Goal: Transaction & Acquisition: Purchase product/service

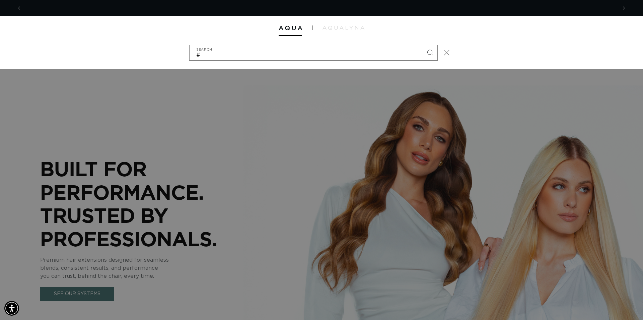
scroll to position [0, 596]
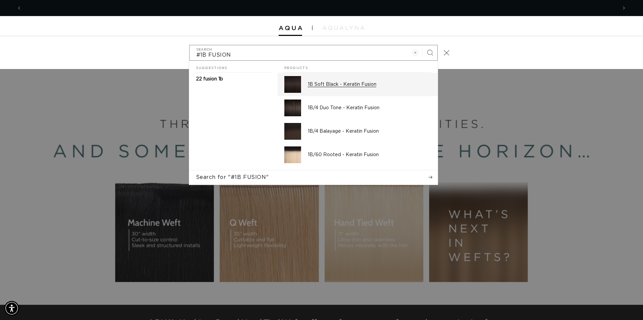
type input "#1B FUSION"
click at [304, 85] on link "1B Soft Black - Keratin Fusion" at bounding box center [358, 84] width 160 height 23
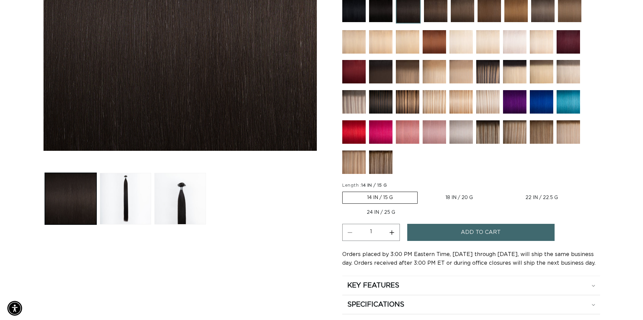
scroll to position [205, 0]
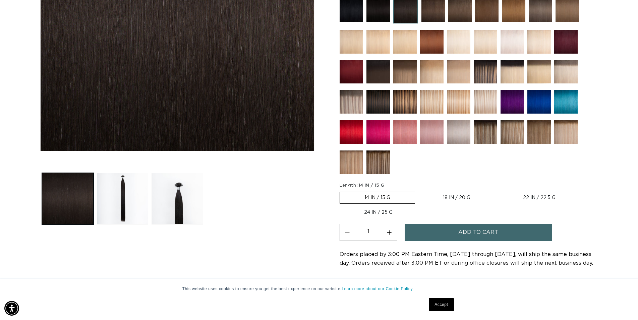
click at [446, 227] on button "Add to cart" at bounding box center [477, 232] width 147 height 17
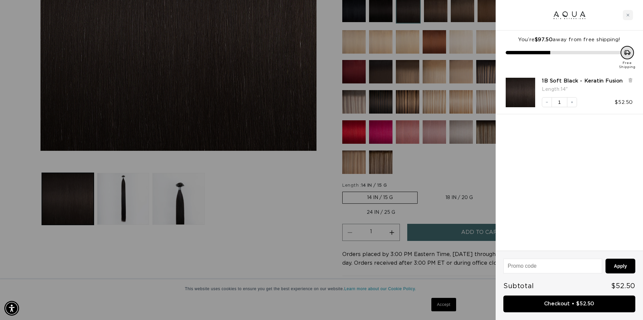
scroll to position [0, 0]
click at [566, 306] on link "Checkout • $52.50" at bounding box center [570, 303] width 132 height 17
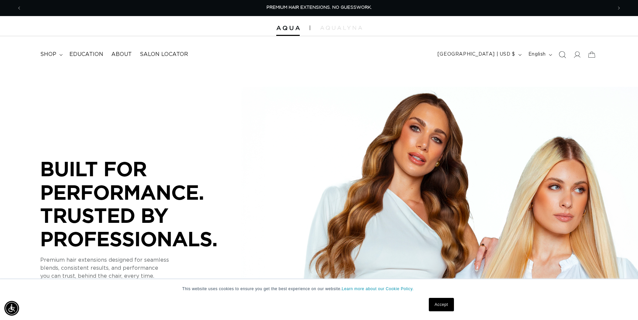
click at [563, 54] on icon "Search" at bounding box center [561, 54] width 7 height 7
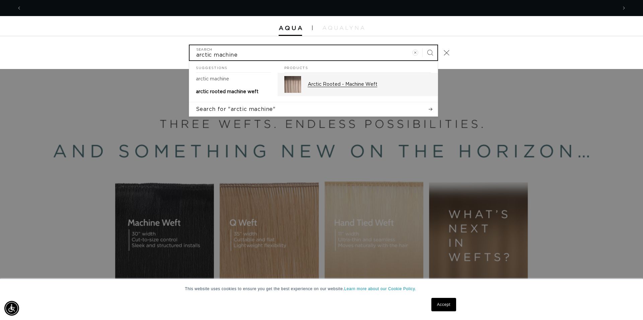
scroll to position [0, 1191]
type input "arctic machine"
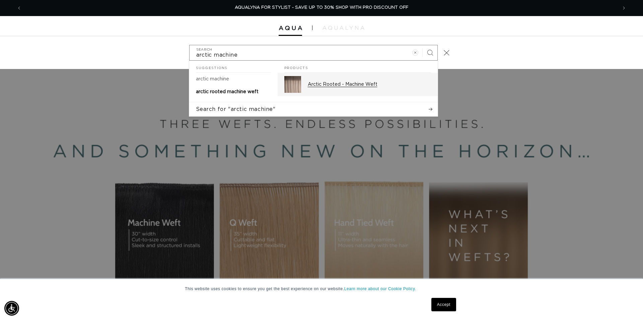
click at [371, 81] on div "Arctic Rooted - Machine Weft" at bounding box center [369, 84] width 123 height 17
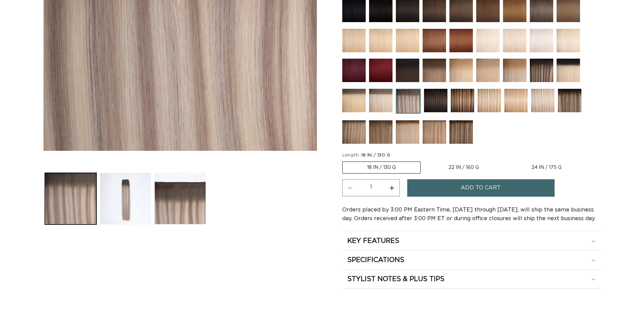
scroll to position [205, 0]
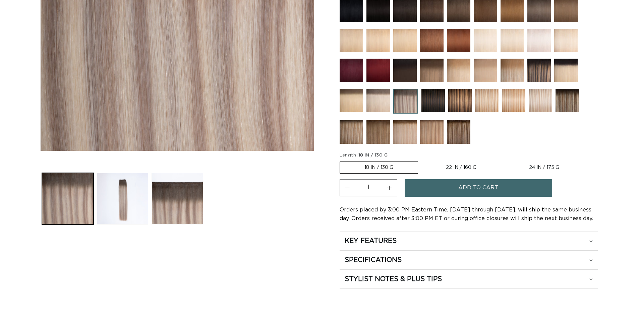
click at [452, 191] on button "Add to cart" at bounding box center [477, 187] width 147 height 17
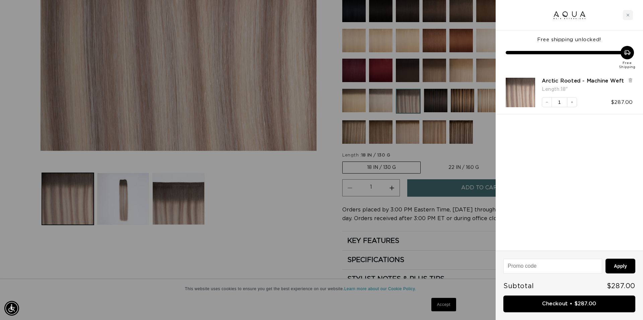
click at [587, 301] on link "Checkout • $287.00" at bounding box center [570, 303] width 132 height 17
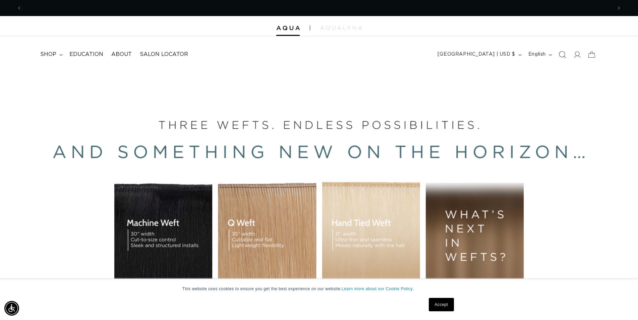
click at [563, 59] on span "Search" at bounding box center [561, 54] width 15 height 15
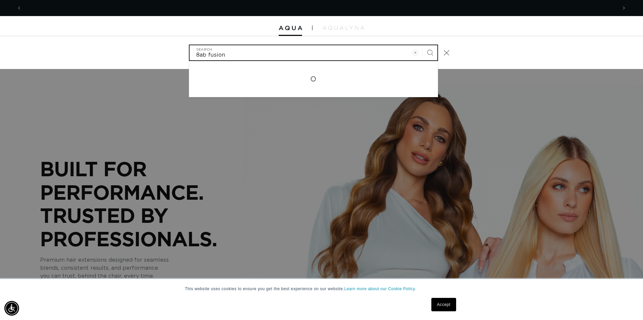
scroll to position [0, 1191]
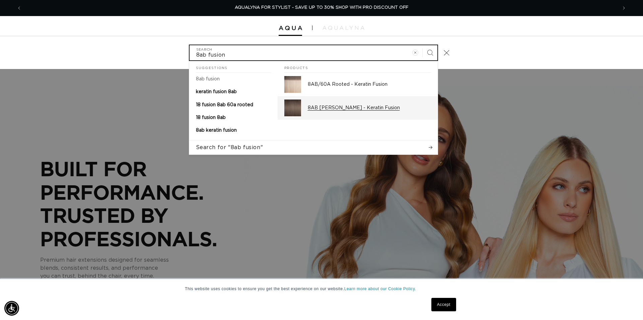
type input "8ab fusion"
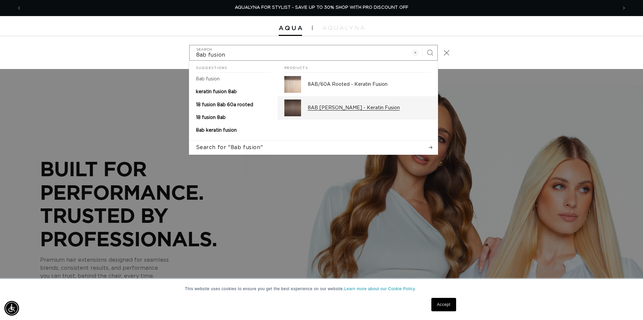
click at [365, 107] on p "8AB [PERSON_NAME] - Keratin Fusion" at bounding box center [369, 108] width 123 height 6
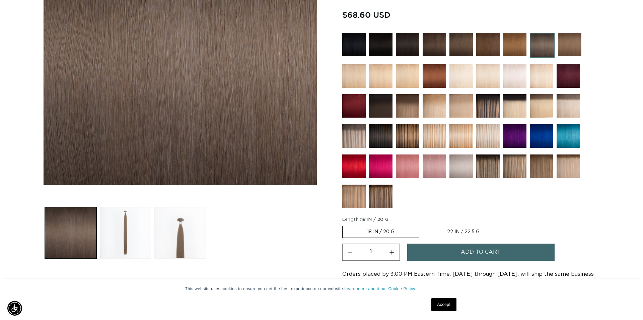
scroll to position [0, 590]
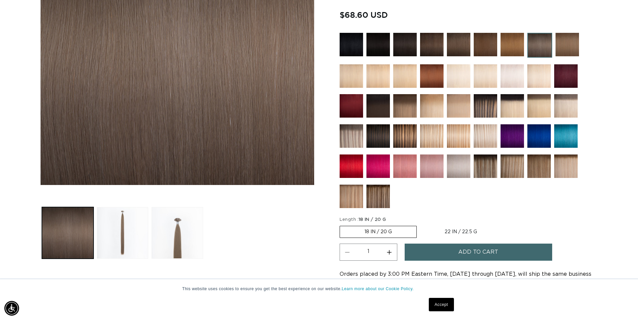
click at [389, 250] on button "Increase quantity for 8AB Ash Brown - Keratin Fusion" at bounding box center [389, 252] width 15 height 17
type input "2"
click at [435, 251] on button "Add to cart" at bounding box center [477, 252] width 147 height 17
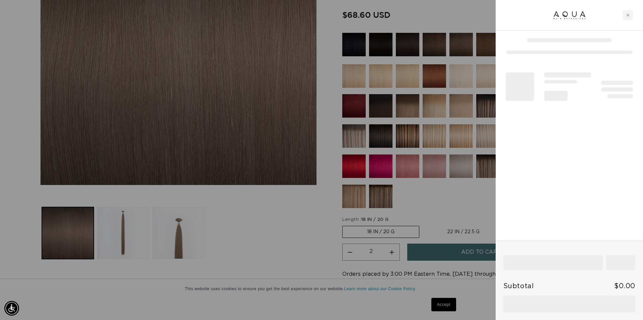
scroll to position [0, 596]
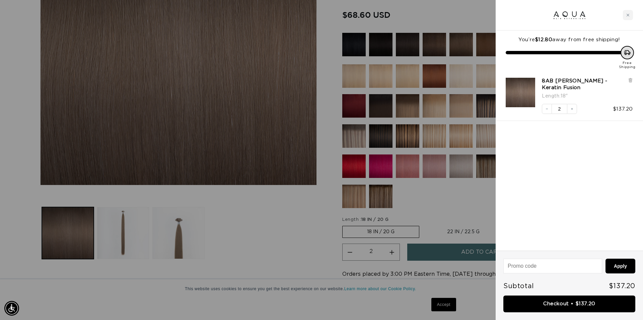
click at [565, 306] on link "Checkout • $137.20" at bounding box center [570, 303] width 132 height 17
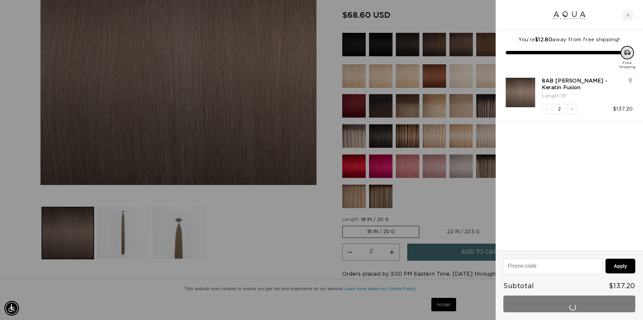
scroll to position [0, 1191]
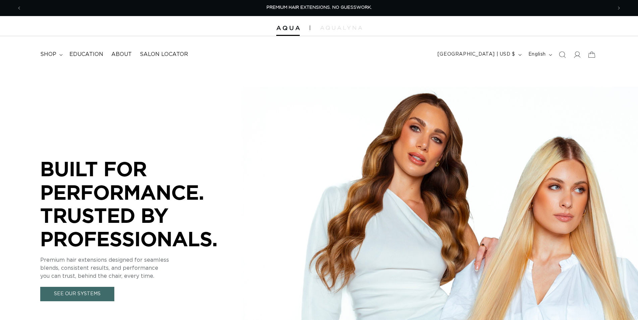
click at [562, 57] on icon "Search" at bounding box center [561, 54] width 7 height 7
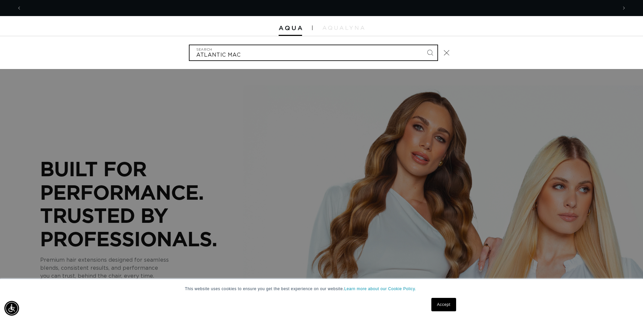
scroll to position [0, 596]
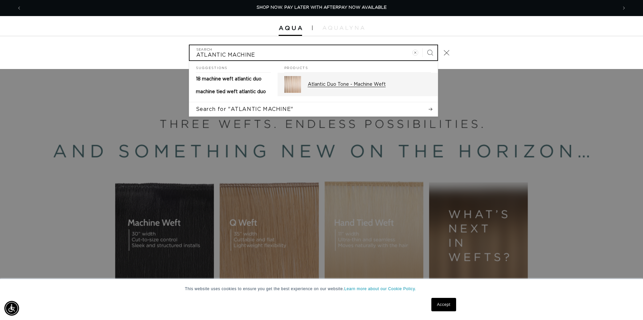
type input "ATLANTIC MACHINE"
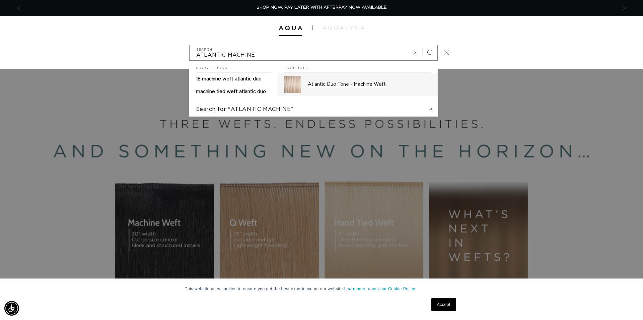
click at [394, 87] on p "Atlantic Duo Tone - Machine Weft" at bounding box center [369, 84] width 123 height 6
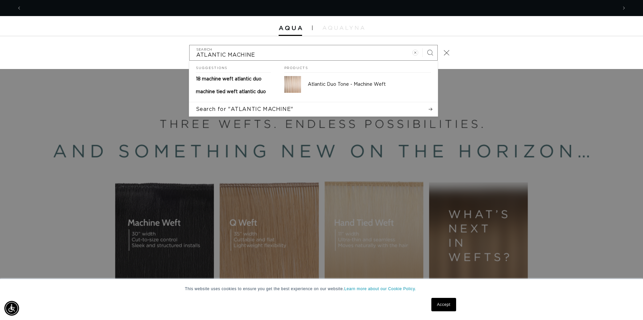
scroll to position [0, 1191]
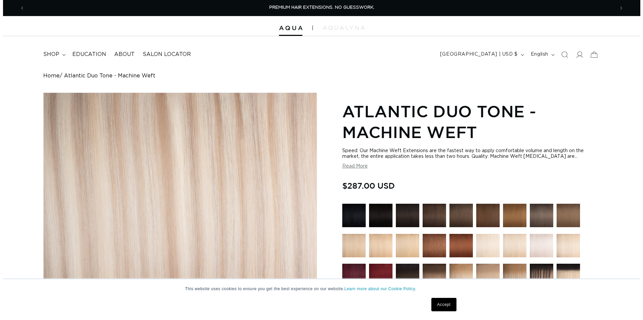
scroll to position [137, 0]
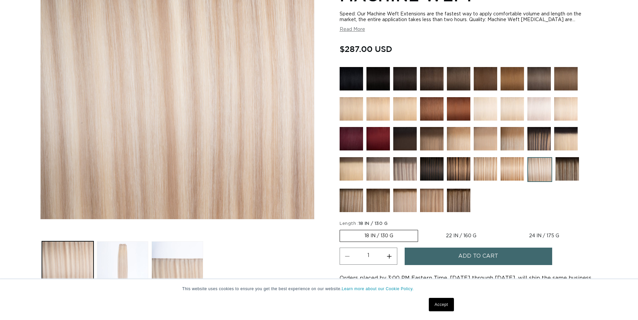
click at [474, 234] on label "22 IN / 160 G Variant sold out or unavailable" at bounding box center [460, 235] width 79 height 11
click at [421, 229] on input "22 IN / 160 G Variant sold out or unavailable" at bounding box center [421, 228] width 0 height 0
radio input "true"
click at [471, 259] on span "Add to cart" at bounding box center [478, 256] width 40 height 17
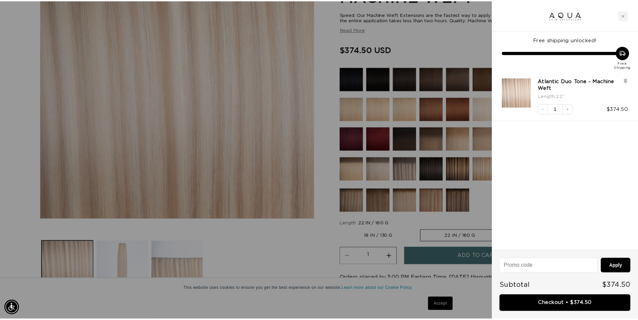
scroll to position [0, 1191]
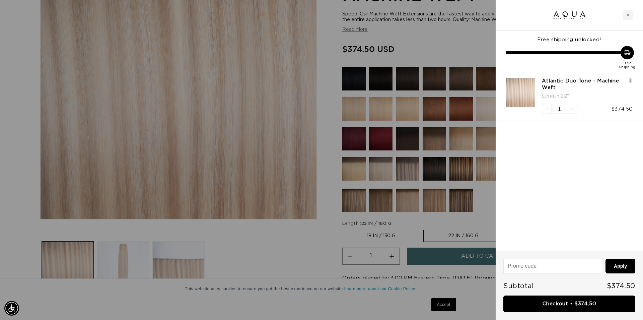
click at [294, 247] on div at bounding box center [321, 160] width 643 height 320
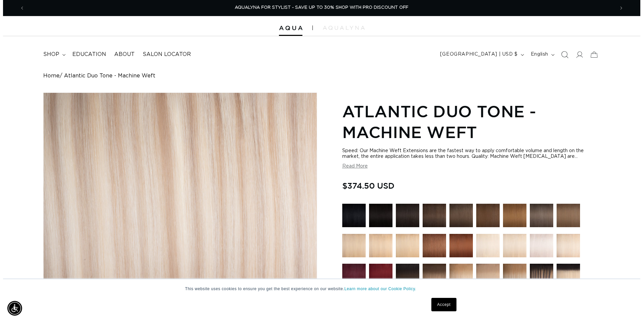
scroll to position [0, 0]
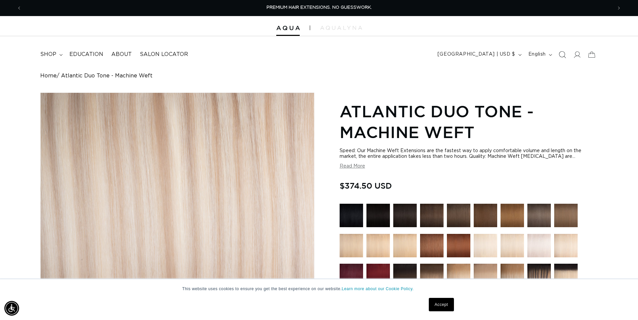
click at [559, 55] on icon "Search" at bounding box center [562, 54] width 7 height 7
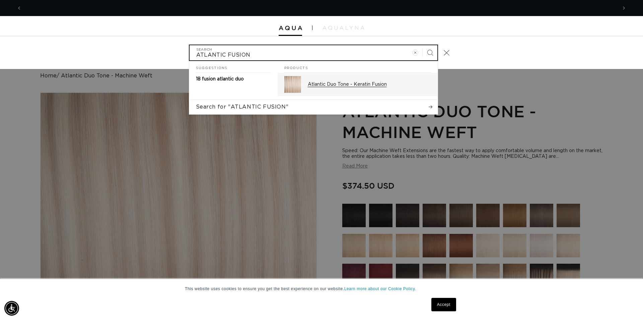
scroll to position [0, 1191]
type input "ATLANTIC FUSION"
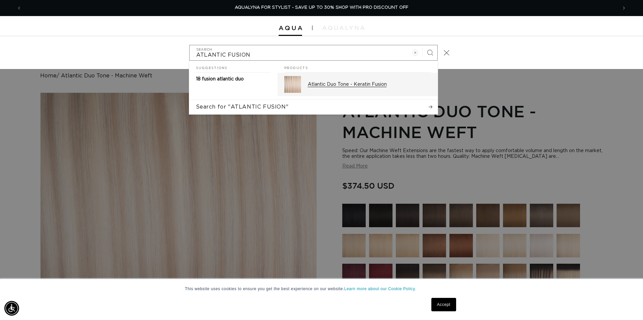
click at [383, 83] on p "Atlantic Duo Tone - Keratin Fusion" at bounding box center [369, 84] width 123 height 6
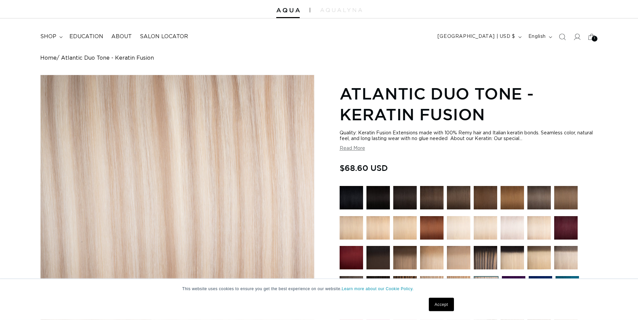
scroll to position [205, 0]
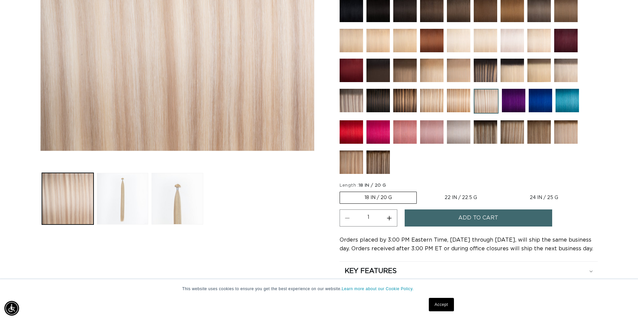
click at [390, 215] on button "Increase quantity for Atlantic Duo Tone - Keratin Fusion" at bounding box center [389, 217] width 15 height 17
type input "3"
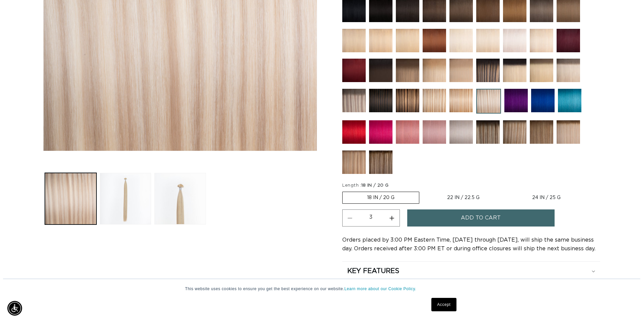
scroll to position [0, 590]
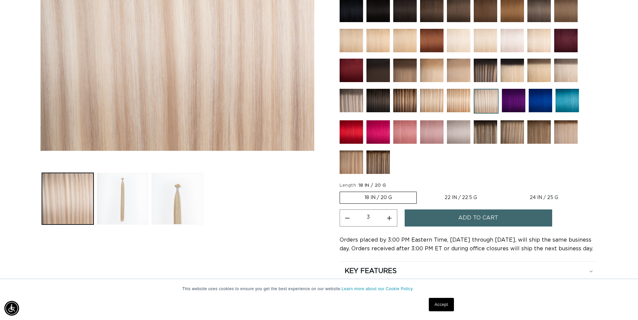
click at [453, 216] on button "Add to cart" at bounding box center [477, 217] width 147 height 17
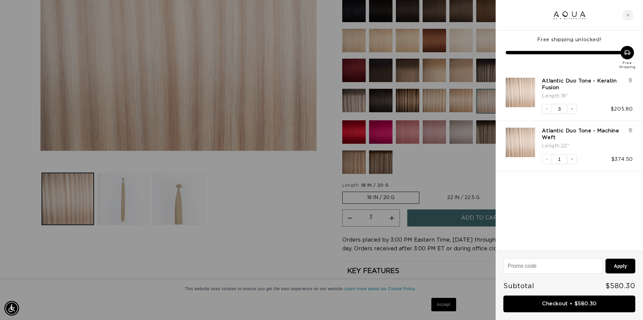
scroll to position [0, 0]
drag, startPoint x: 252, startPoint y: 211, endPoint x: 431, endPoint y: 113, distance: 204.8
click at [252, 210] on div at bounding box center [321, 160] width 643 height 320
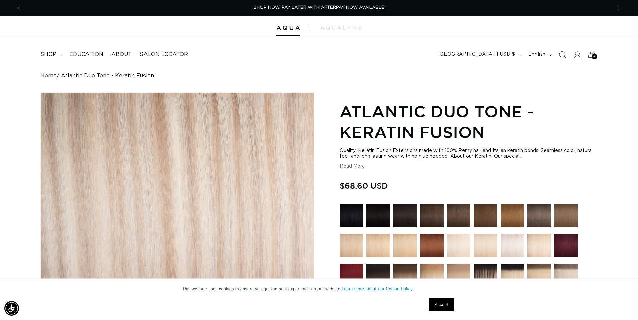
click at [562, 55] on icon "Search" at bounding box center [561, 54] width 7 height 7
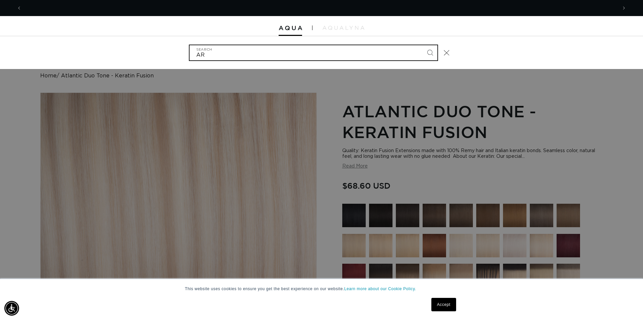
scroll to position [0, 1191]
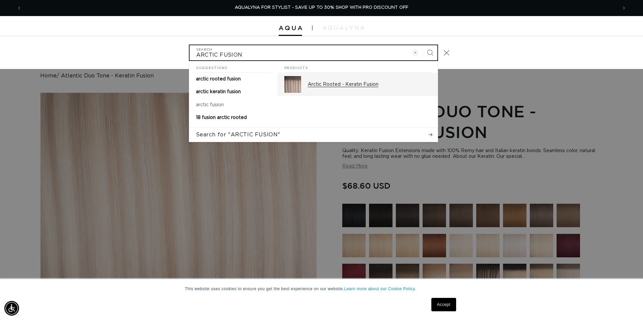
type input "ARCTIC FUSION"
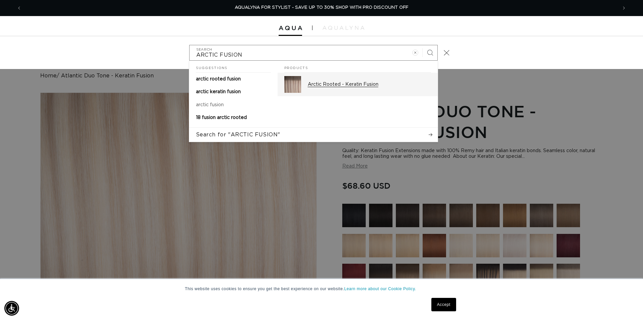
click at [359, 83] on p "Arctic Rooted - Keratin Fusion" at bounding box center [369, 84] width 123 height 6
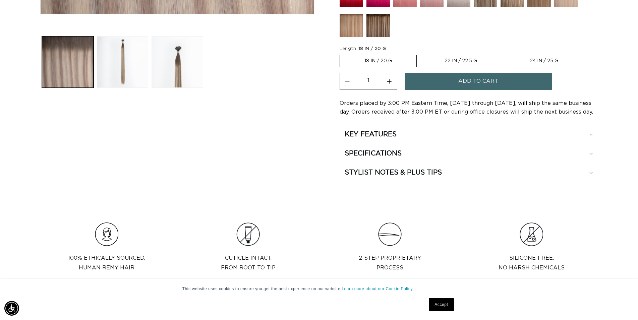
scroll to position [0, 590]
click at [392, 81] on button "Increase quantity for Arctic Rooted - Keratin Fusion" at bounding box center [389, 81] width 15 height 17
type input "2"
click at [463, 82] on span "Add to cart" at bounding box center [478, 81] width 40 height 17
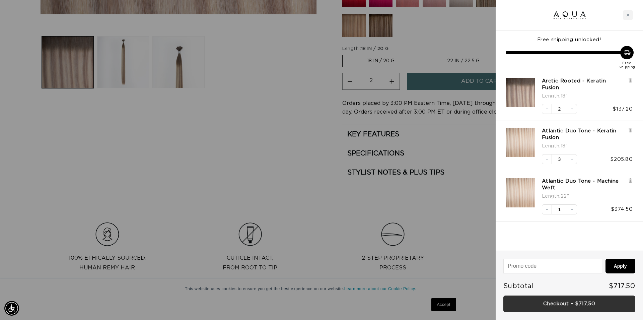
click at [562, 304] on link "Checkout • $717.50" at bounding box center [570, 303] width 132 height 17
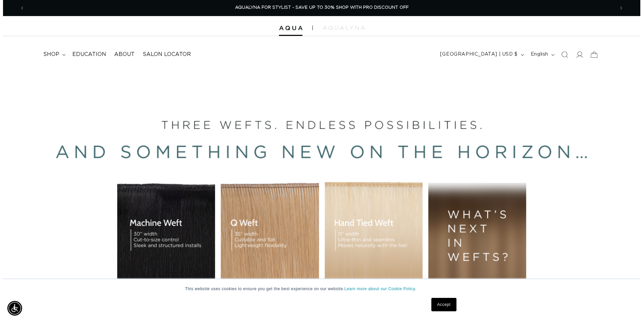
scroll to position [0, 1180]
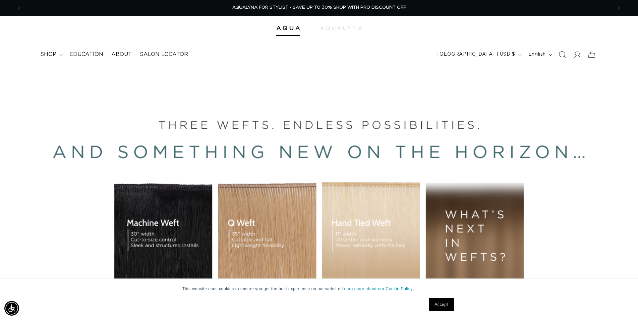
click at [562, 53] on icon "Search" at bounding box center [561, 54] width 7 height 7
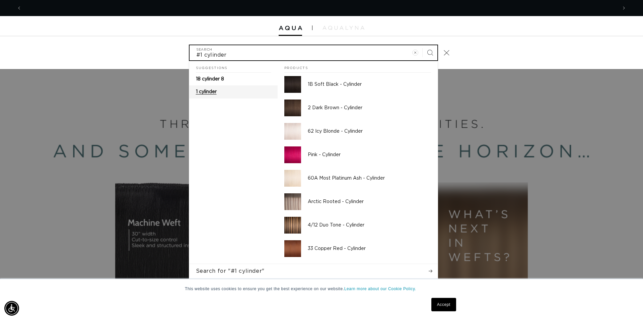
scroll to position [0, 1191]
type input "#1 cylinder"
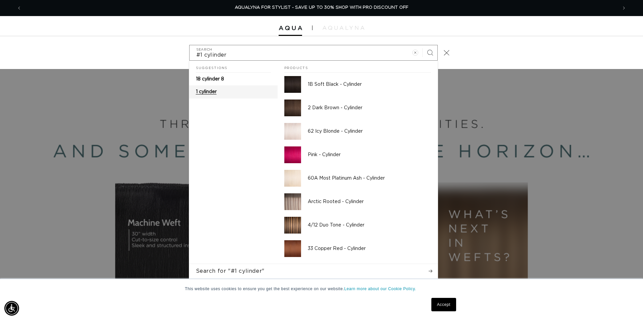
click at [216, 91] on span "1 cylinder" at bounding box center [206, 91] width 21 height 5
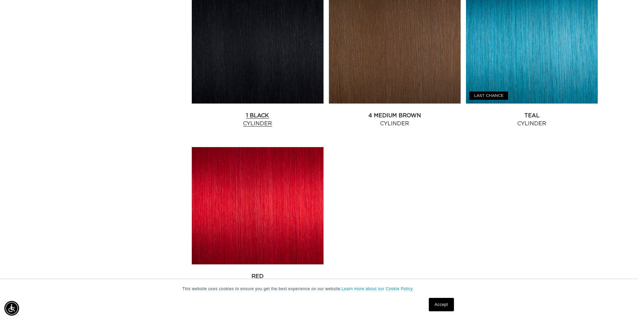
scroll to position [0, 1180]
click at [238, 112] on link "1 Black Cylinder" at bounding box center [258, 120] width 132 height 16
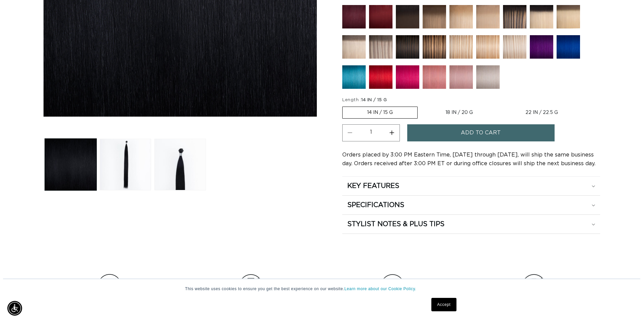
scroll to position [0, 590]
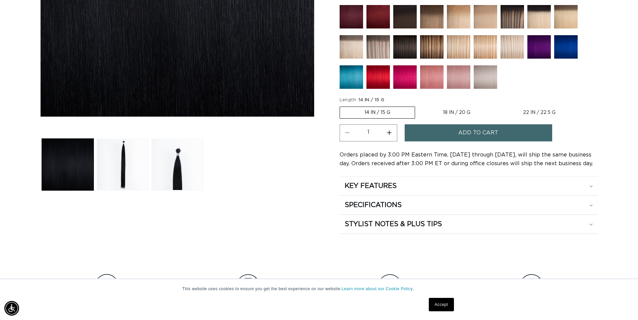
click at [531, 109] on label "22 IN / 22.5 G Variant sold out or unavailable" at bounding box center [538, 112] width 81 height 11
click at [498, 106] on input "22 IN / 22.5 G Variant sold out or unavailable" at bounding box center [498, 105] width 0 height 0
radio input "true"
click at [392, 132] on button "Increase quantity for 1 Black - Cylinder" at bounding box center [389, 132] width 15 height 17
type input "2"
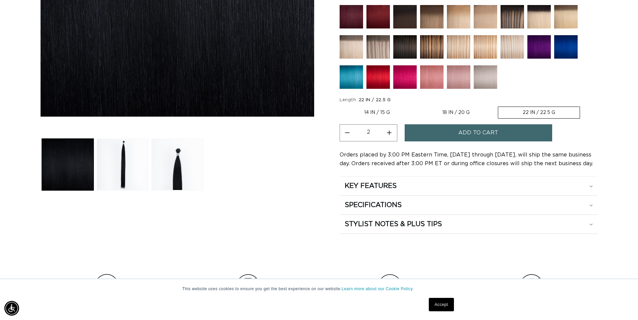
click at [439, 133] on button "Add to cart" at bounding box center [477, 132] width 147 height 17
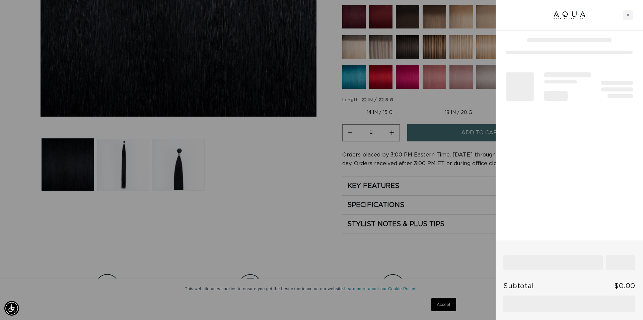
scroll to position [0, 1191]
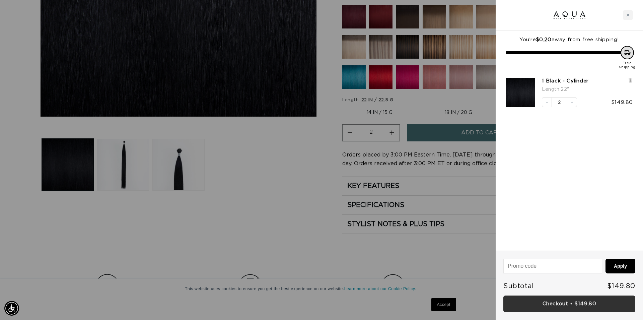
click at [579, 308] on link "Checkout • $149.80" at bounding box center [570, 303] width 132 height 17
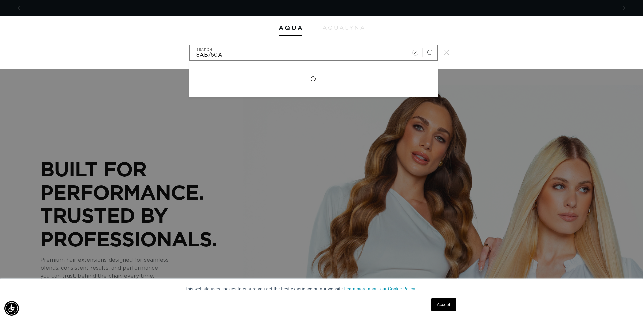
scroll to position [0, 596]
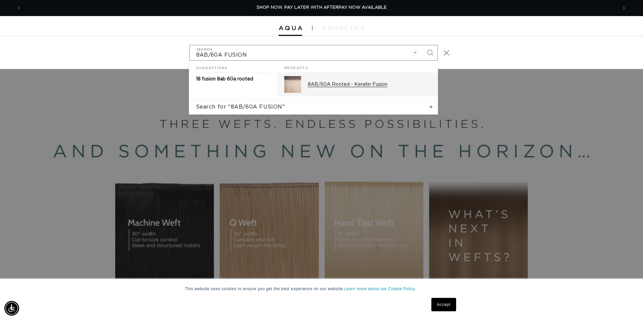
type input "8AB/60A FUSION"
click at [370, 82] on p "8AB/60A Rooted - Keratin Fusion" at bounding box center [369, 84] width 123 height 6
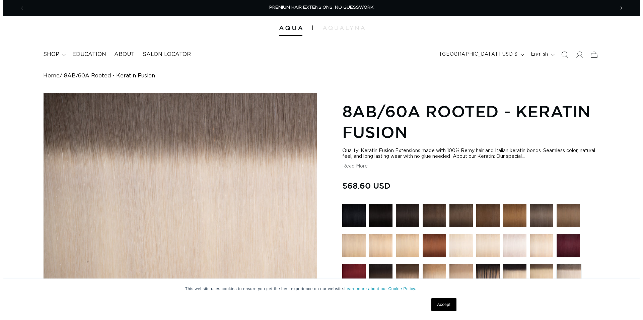
scroll to position [205, 0]
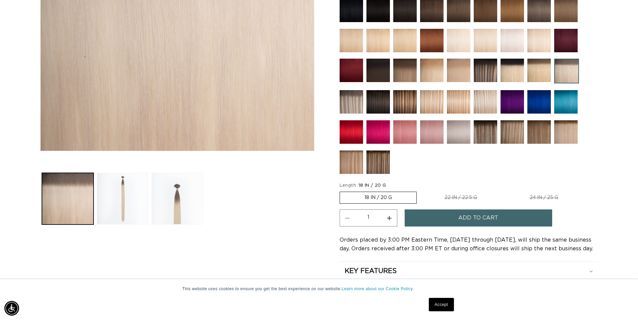
click at [453, 218] on button "Add to cart" at bounding box center [477, 217] width 147 height 17
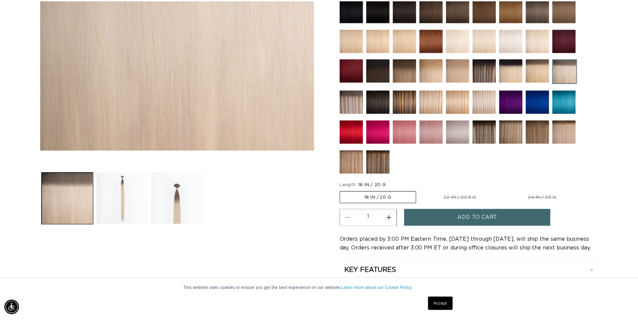
scroll to position [0, 596]
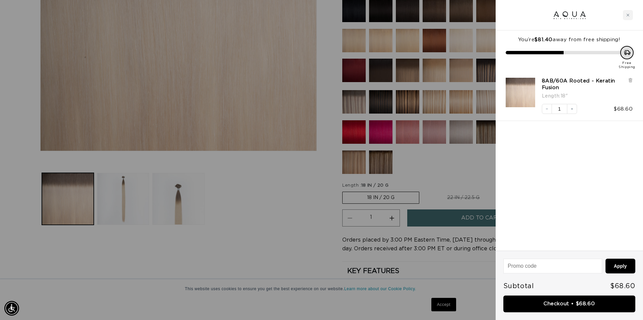
click at [309, 233] on div at bounding box center [321, 160] width 643 height 320
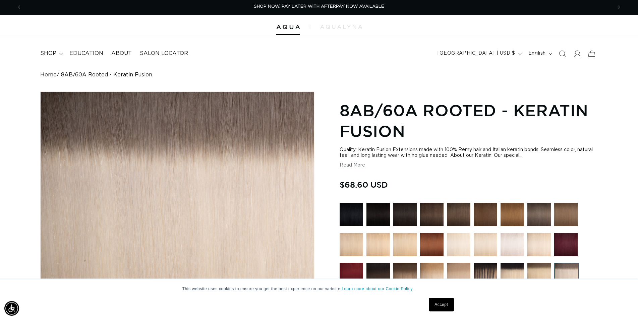
scroll to position [0, 0]
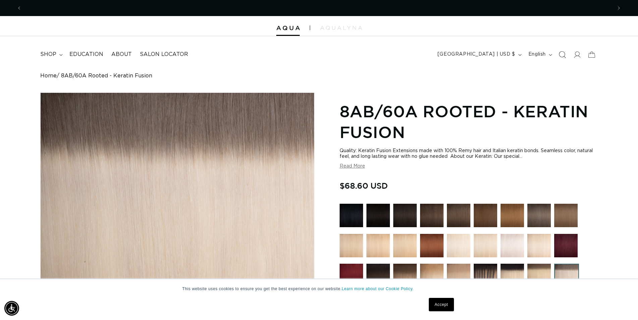
click at [563, 58] on icon "Search" at bounding box center [561, 54] width 7 height 7
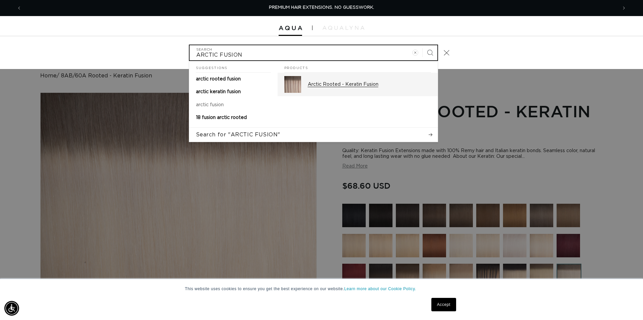
type input "ARCTIC FUSION"
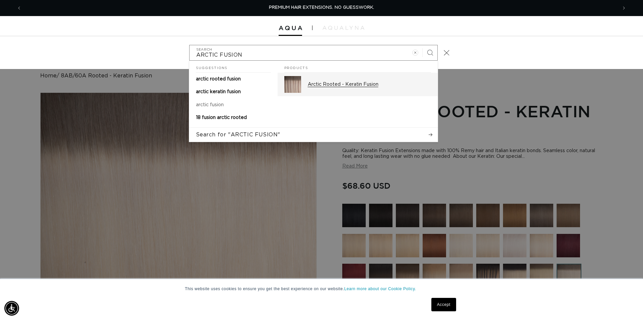
click at [359, 86] on p "Arctic Rooted - Keratin Fusion" at bounding box center [369, 84] width 123 height 6
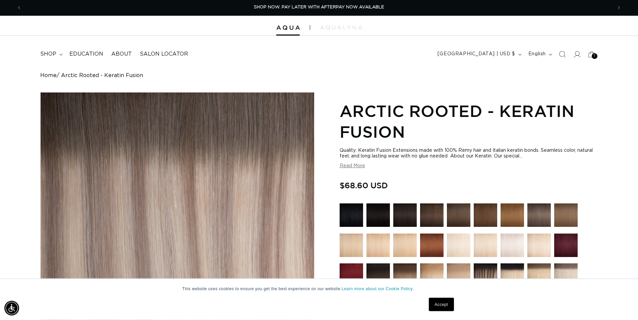
scroll to position [239, 0]
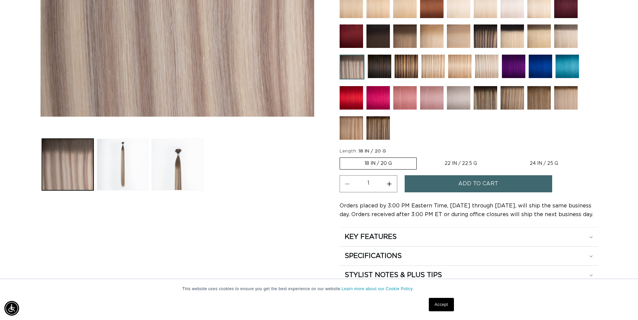
click at [461, 183] on span "Add to cart" at bounding box center [478, 183] width 40 height 17
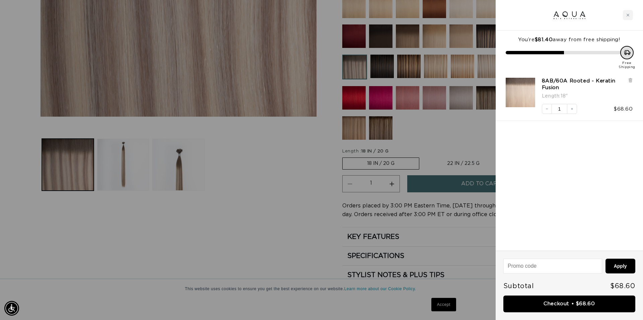
scroll to position [0, 1191]
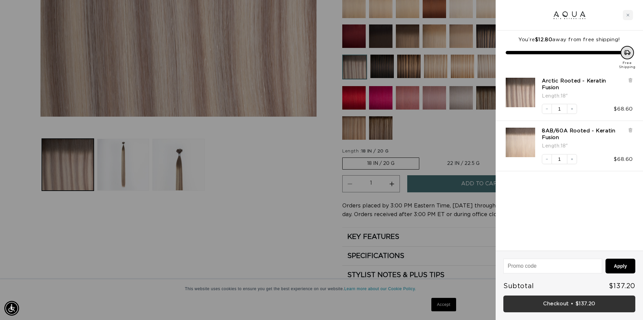
click at [580, 305] on link "Checkout • $137.20" at bounding box center [570, 303] width 132 height 17
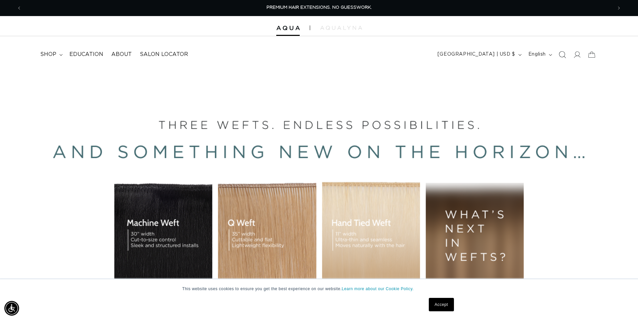
click at [562, 54] on icon "Search" at bounding box center [561, 54] width 7 height 7
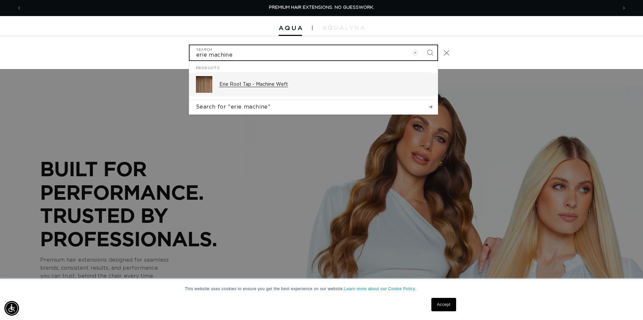
type input "erie machine"
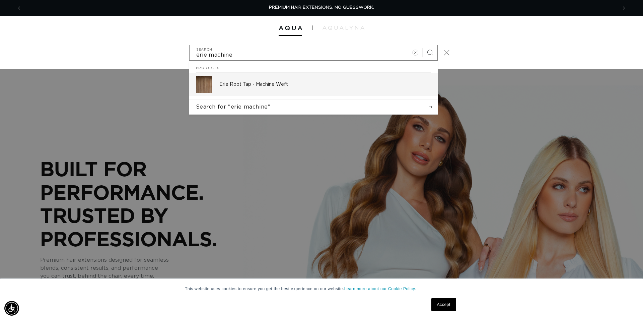
click at [261, 86] on p "Erie Root Tap - Machine Weft" at bounding box center [325, 84] width 212 height 6
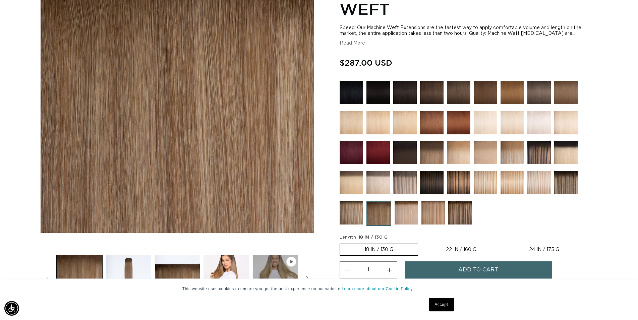
scroll to position [273, 0]
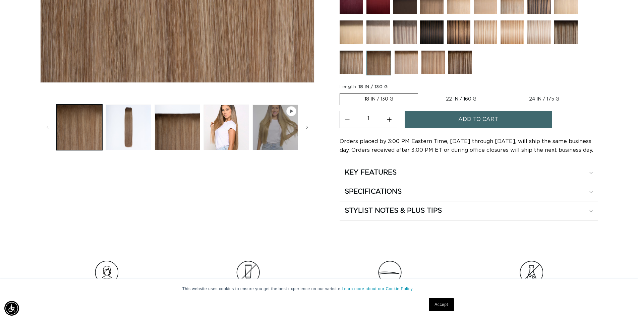
click at [458, 98] on label "22 IN / 160 G Variant sold out or unavailable" at bounding box center [460, 98] width 79 height 11
click at [421, 92] on input "22 IN / 160 G Variant sold out or unavailable" at bounding box center [421, 92] width 0 height 0
radio input "true"
click at [466, 120] on span "Add to cart" at bounding box center [478, 119] width 40 height 17
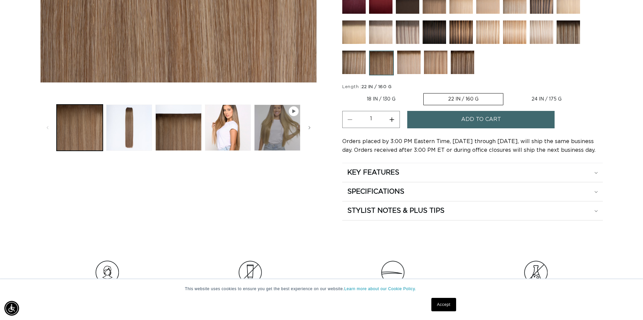
scroll to position [0, 596]
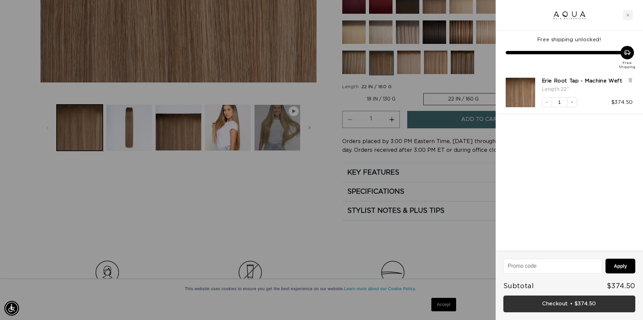
click at [571, 303] on link "Checkout • $374.50" at bounding box center [570, 303] width 132 height 17
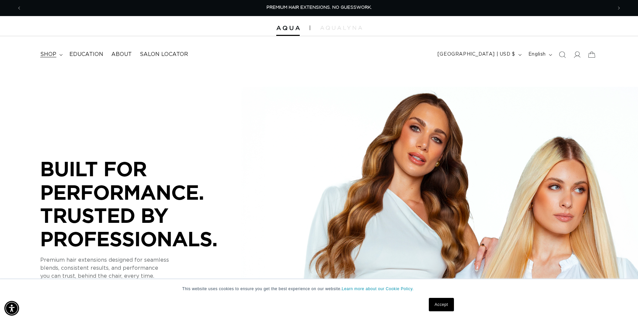
click at [51, 55] on span "shop" at bounding box center [48, 54] width 16 height 7
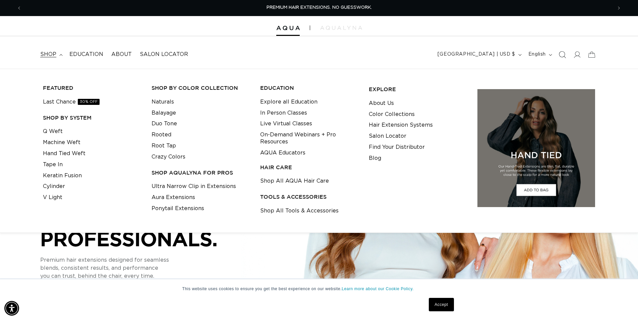
click at [559, 57] on icon "Search" at bounding box center [561, 54] width 7 height 7
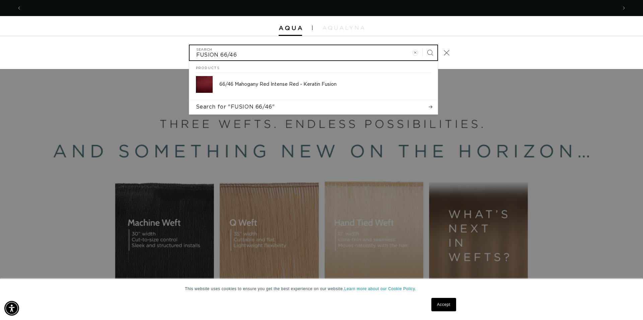
scroll to position [0, 1191]
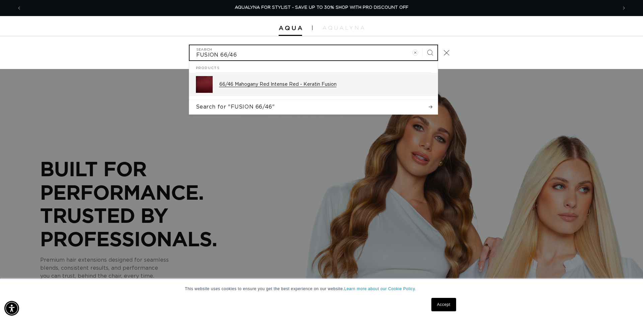
type input "FUSION 66/46"
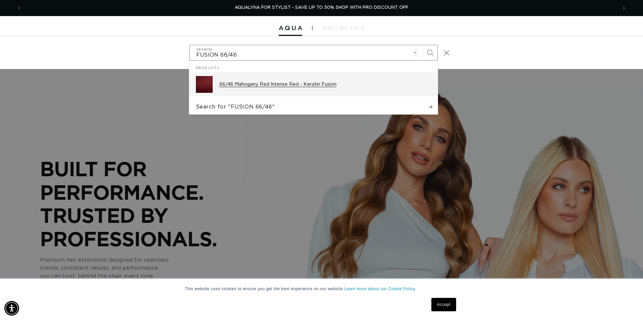
click at [306, 83] on p "66/46 Mahogany Red Intense Red - Keratin Fusion" at bounding box center [325, 84] width 212 height 6
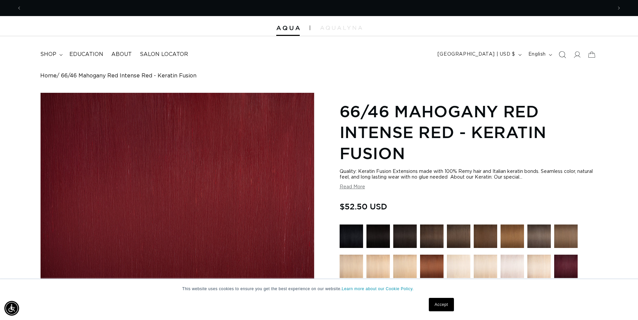
click at [564, 57] on icon "Search" at bounding box center [562, 54] width 7 height 7
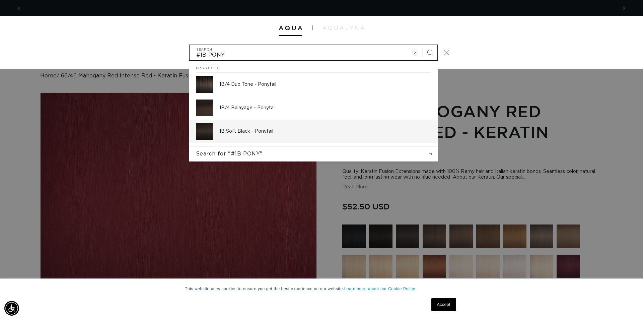
scroll to position [0, 1191]
type input "#1B PONY"
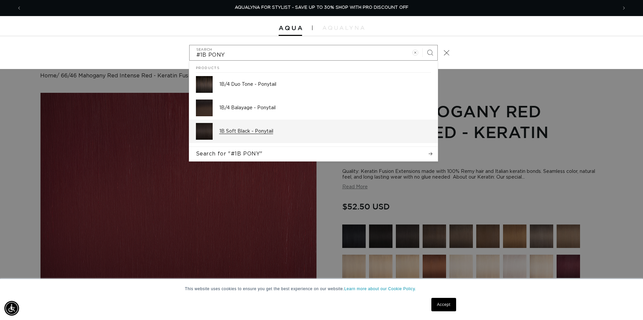
click at [255, 136] on div "1B Soft Black - Ponytail" at bounding box center [325, 131] width 212 height 17
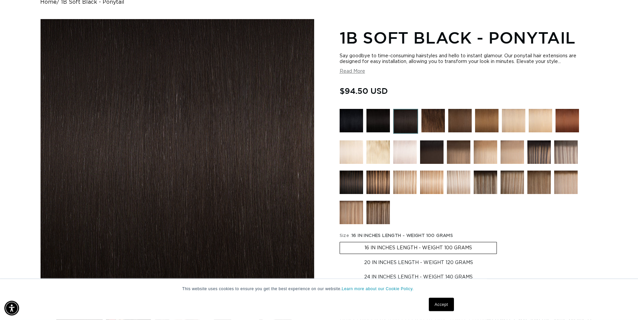
scroll to position [103, 0]
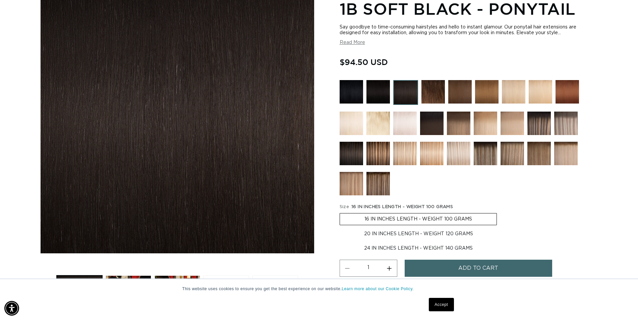
click at [430, 231] on label "20 IN INCHES LENGTH - WEIGHT 120 GRAMS Variant sold out or unavailable" at bounding box center [418, 233] width 158 height 11
click at [500, 212] on input "20 IN INCHES LENGTH - WEIGHT 120 GRAMS Variant sold out or unavailable" at bounding box center [500, 212] width 0 height 0
radio input "true"
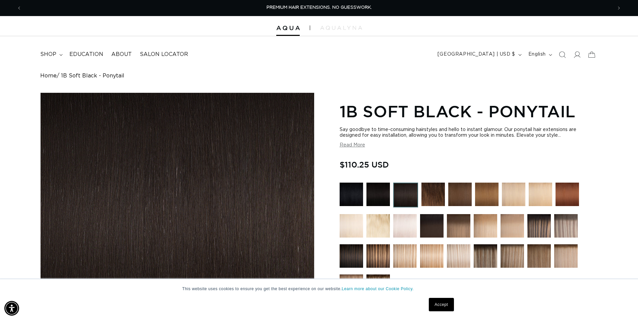
click at [562, 56] on icon "Search" at bounding box center [561, 54] width 7 height 7
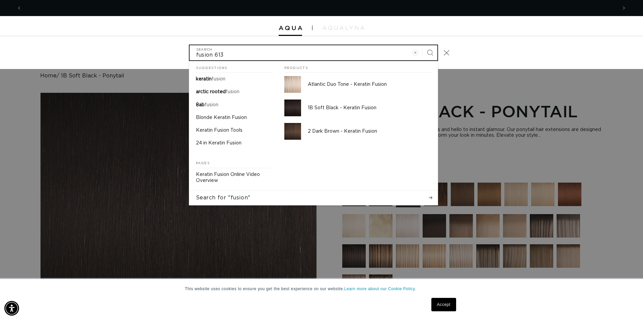
scroll to position [0, 596]
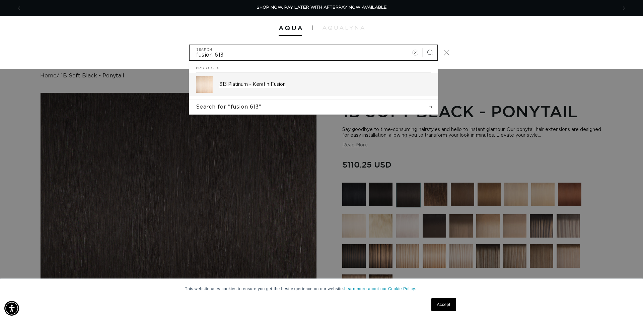
type input "fusion 613"
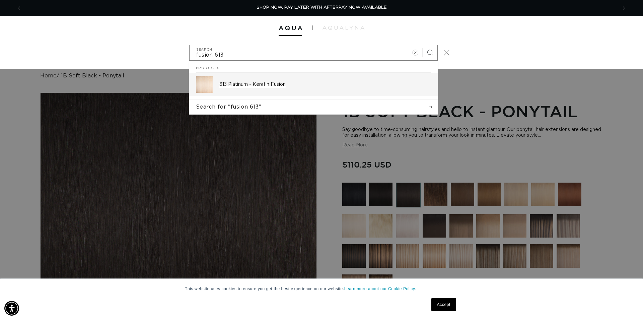
click at [292, 89] on div "613 Platinum - Keratin Fusion" at bounding box center [325, 84] width 212 height 17
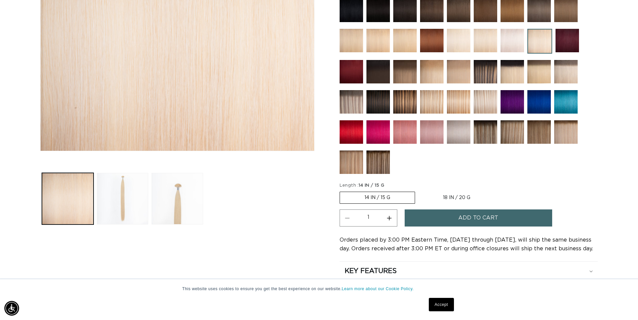
scroll to position [0, 1180]
